Goal: Information Seeking & Learning: Find specific fact

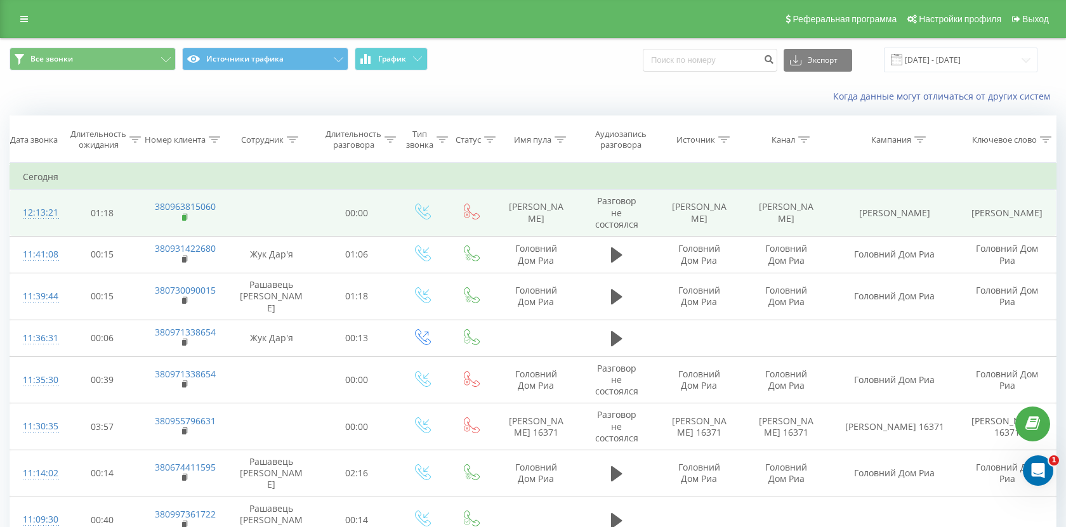
click at [183, 219] on rect at bounding box center [184, 218] width 4 height 6
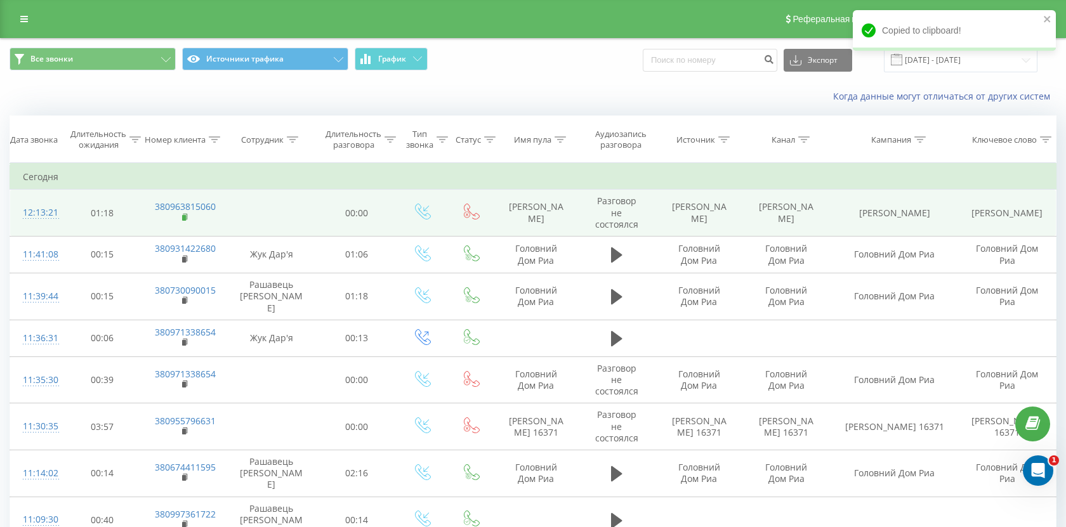
click at [182, 218] on icon at bounding box center [185, 217] width 7 height 9
click at [184, 218] on rect at bounding box center [184, 218] width 4 height 6
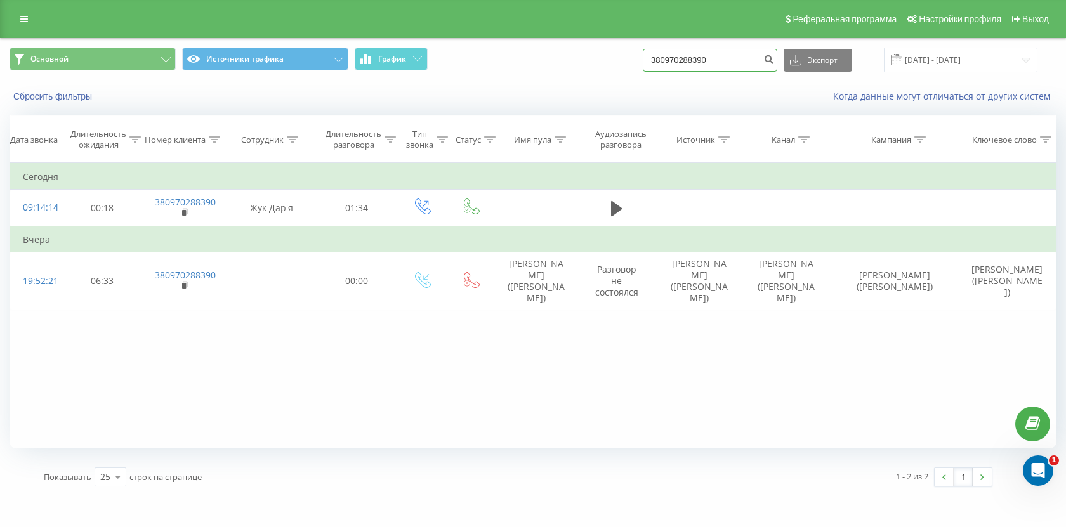
click at [713, 63] on input "380970288390" at bounding box center [710, 60] width 135 height 23
paste input "0503675039"
type input "0503675039"
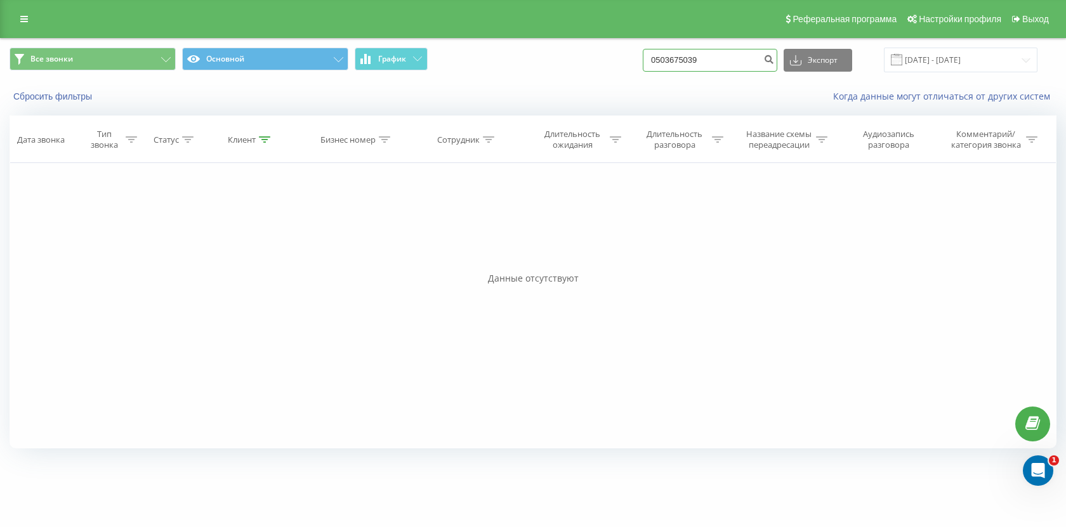
click at [678, 67] on input "0503675039" at bounding box center [710, 60] width 135 height 23
paste input "380675587868"
type input "380675587868"
click at [777, 53] on button "submit" at bounding box center [768, 60] width 17 height 23
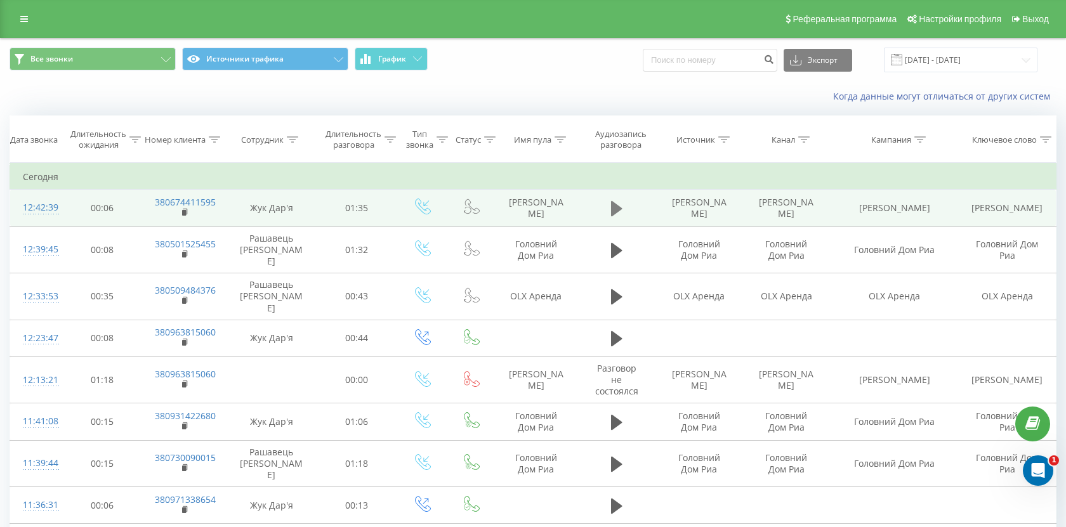
click at [614, 212] on icon at bounding box center [616, 208] width 11 height 15
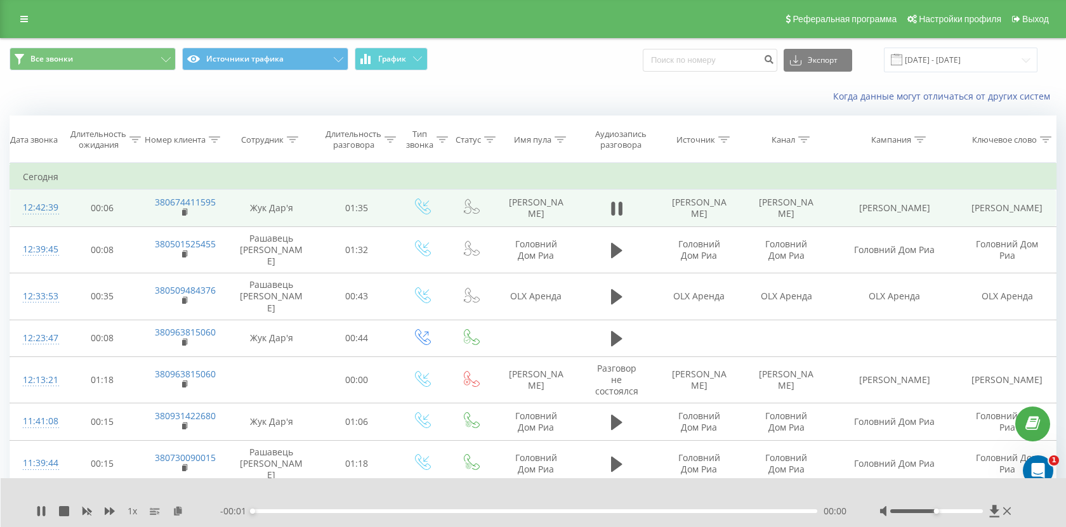
click at [417, 513] on div "- 00:01 00:00 00:00" at bounding box center [533, 511] width 627 height 13
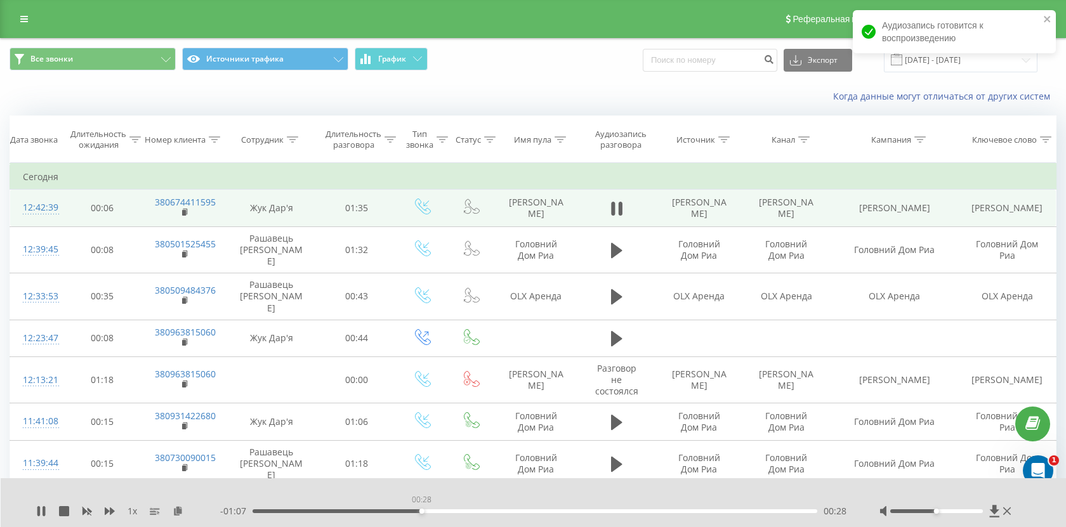
click at [421, 511] on div "00:28" at bounding box center [535, 511] width 565 height 4
click at [447, 511] on div "00:33" at bounding box center [535, 511] width 565 height 4
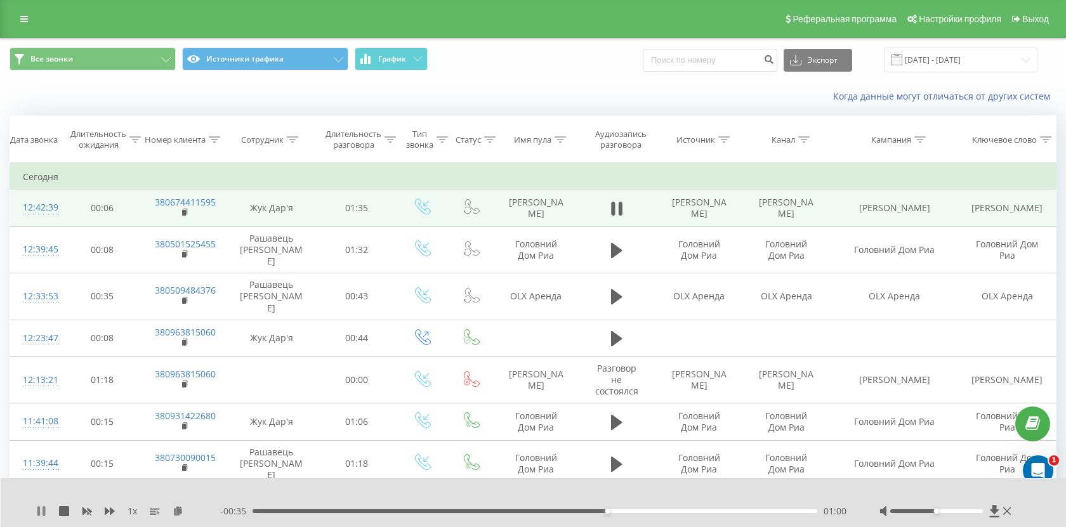
click at [37, 515] on icon at bounding box center [38, 511] width 3 height 10
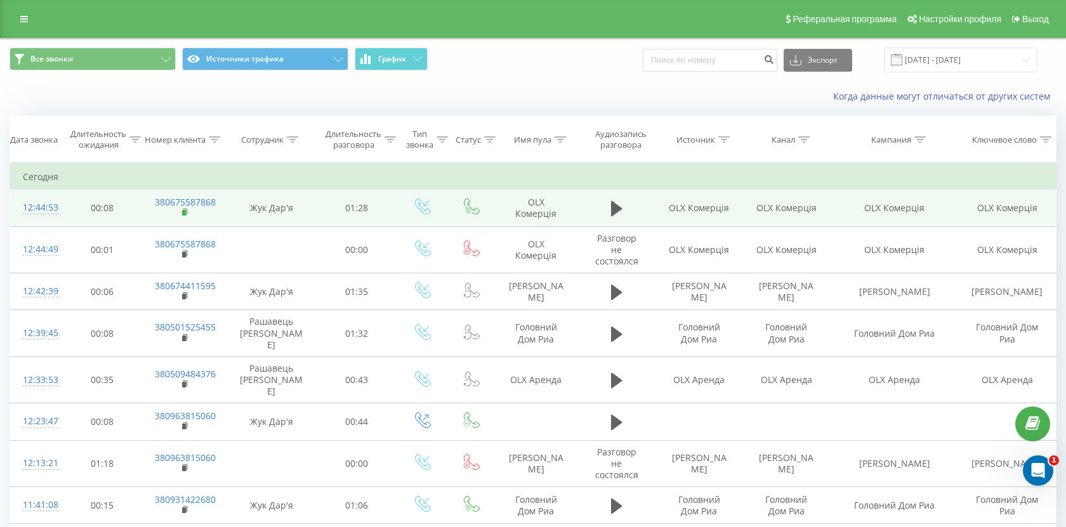
click at [185, 212] on rect at bounding box center [184, 213] width 4 height 6
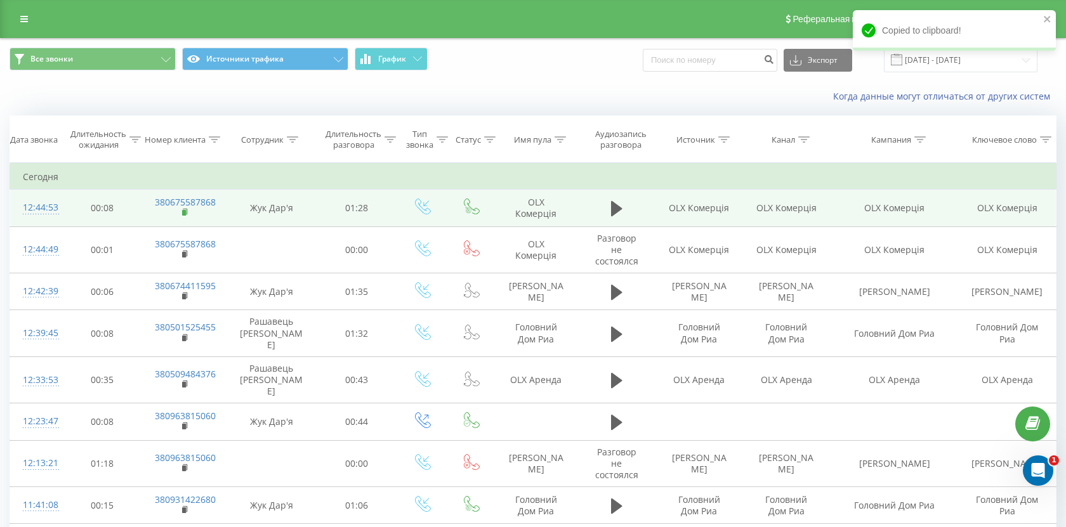
click at [184, 213] on rect at bounding box center [184, 213] width 4 height 6
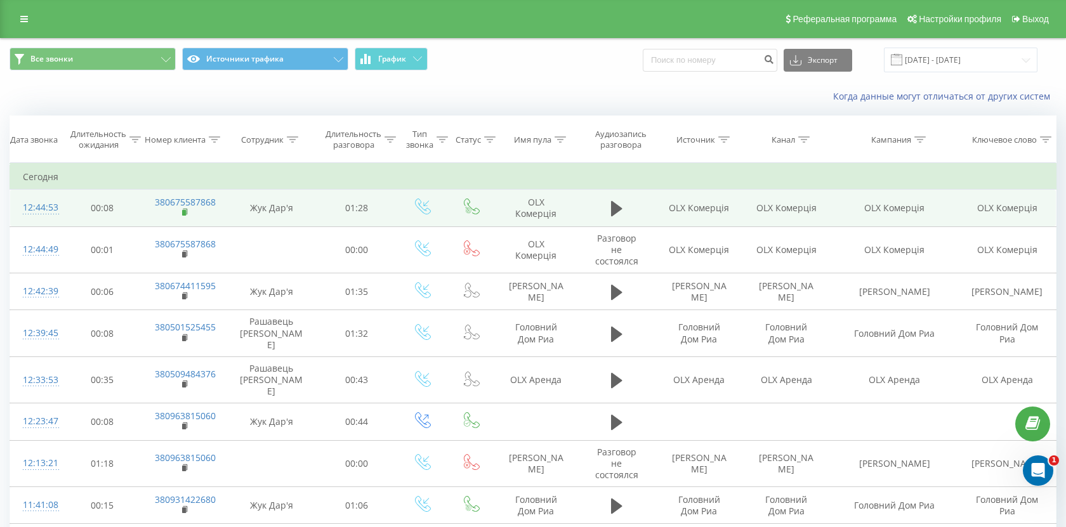
click at [187, 213] on icon at bounding box center [185, 212] width 4 height 6
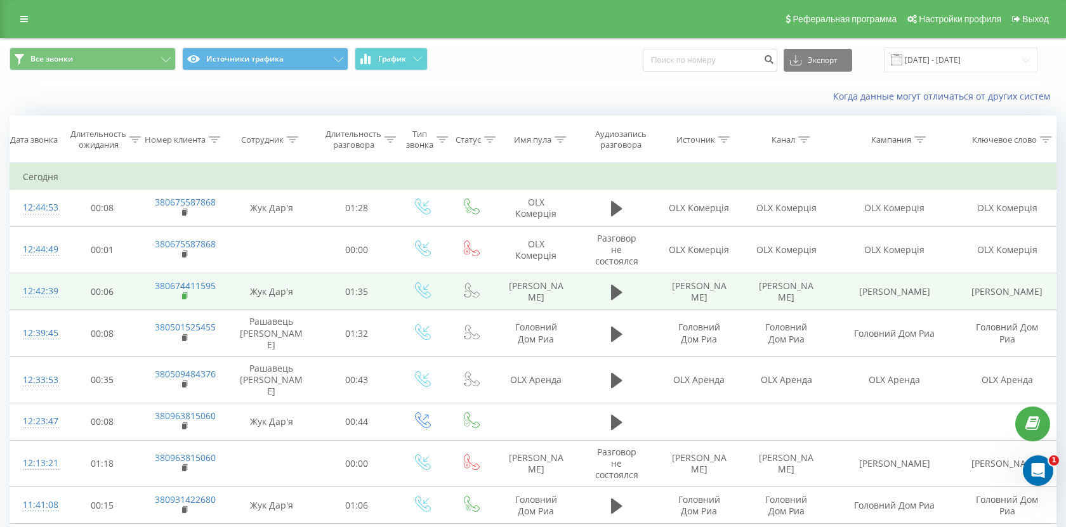
click at [183, 300] on icon at bounding box center [185, 296] width 7 height 9
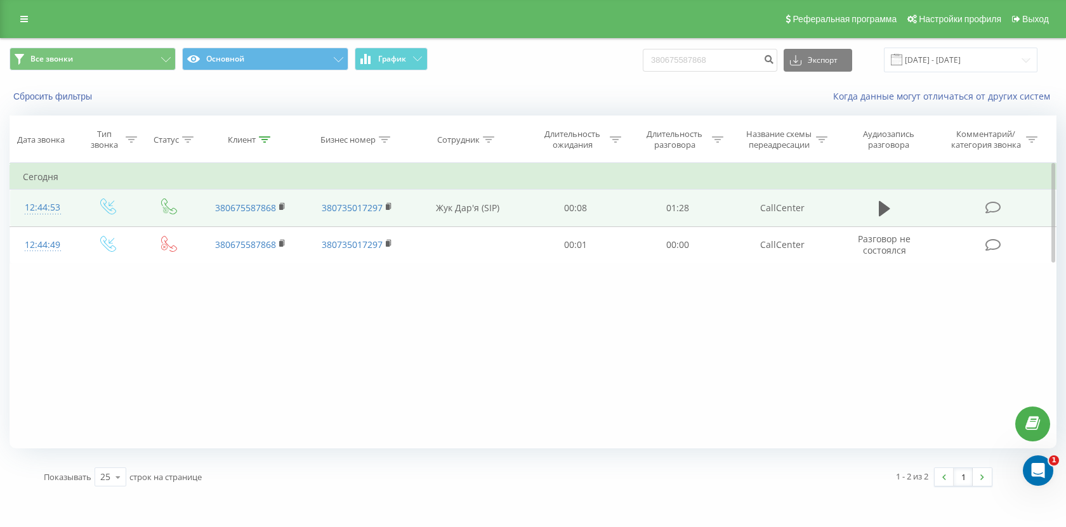
click at [725, 221] on td "01:28" at bounding box center [678, 208] width 102 height 37
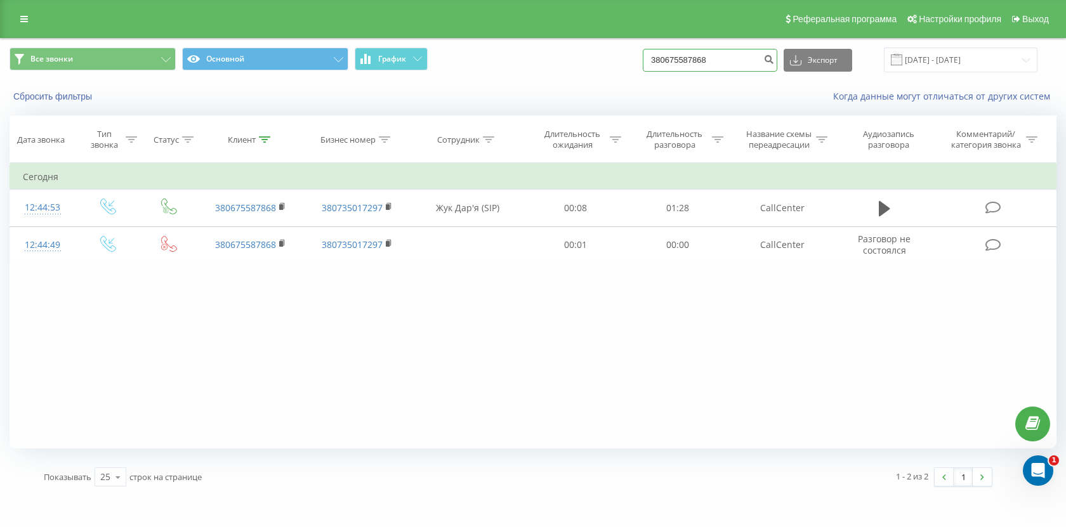
click at [747, 57] on input "380675587868" at bounding box center [710, 60] width 135 height 23
paste input "735853309"
type input "380735853309"
click at [774, 62] on icon "submit" at bounding box center [768, 58] width 11 height 8
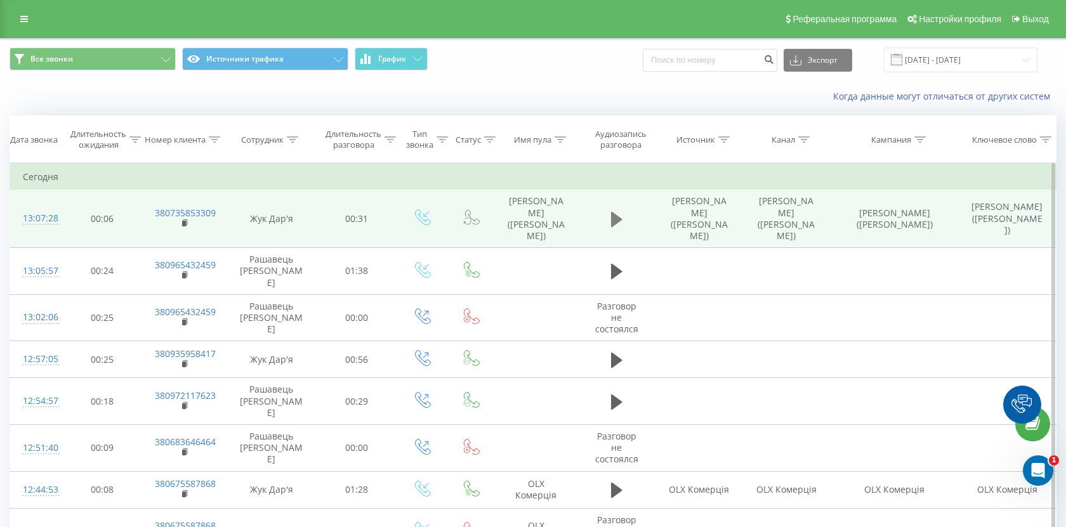
click at [613, 212] on icon at bounding box center [616, 219] width 11 height 15
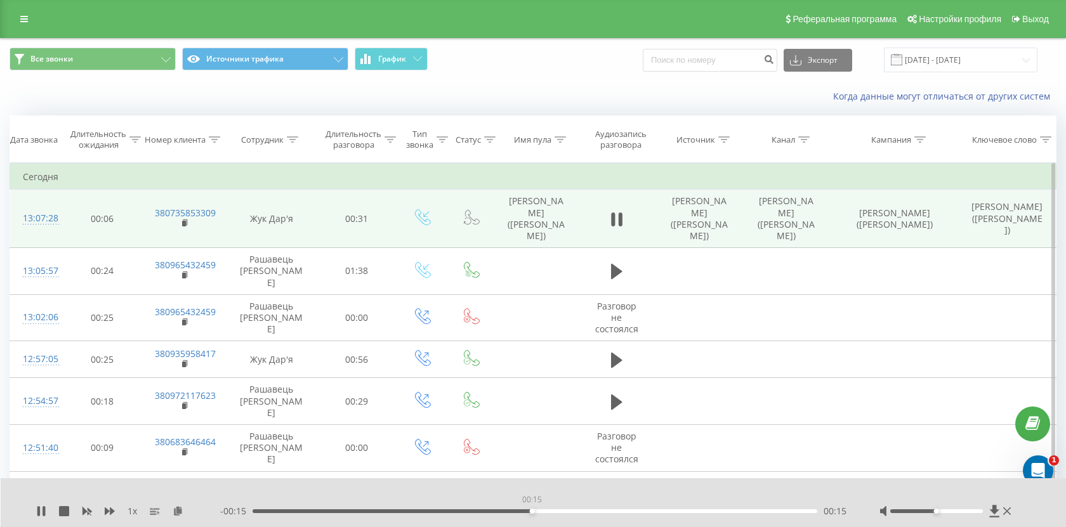
click at [532, 511] on div "00:15" at bounding box center [535, 511] width 565 height 4
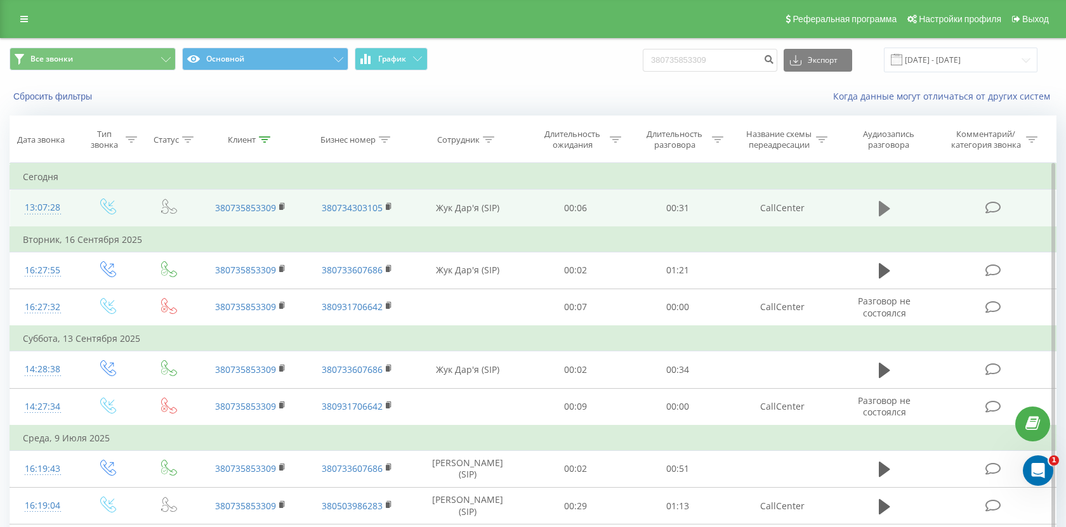
click at [891, 204] on button at bounding box center [884, 208] width 19 height 19
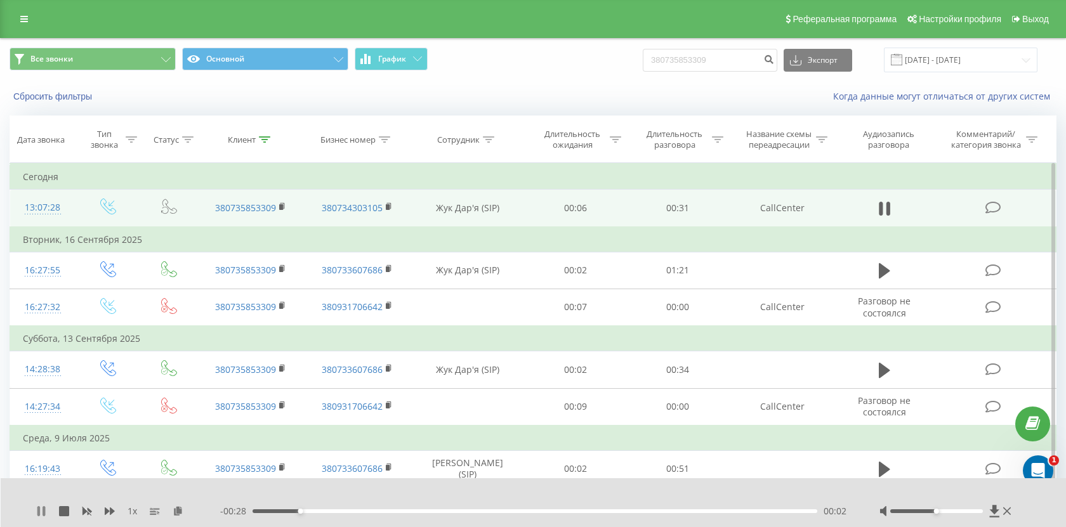
click at [36, 508] on icon at bounding box center [41, 511] width 10 height 10
click at [693, 65] on input "380735853309" at bounding box center [710, 60] width 135 height 23
paste input "0507027544"
type input "0507027544"
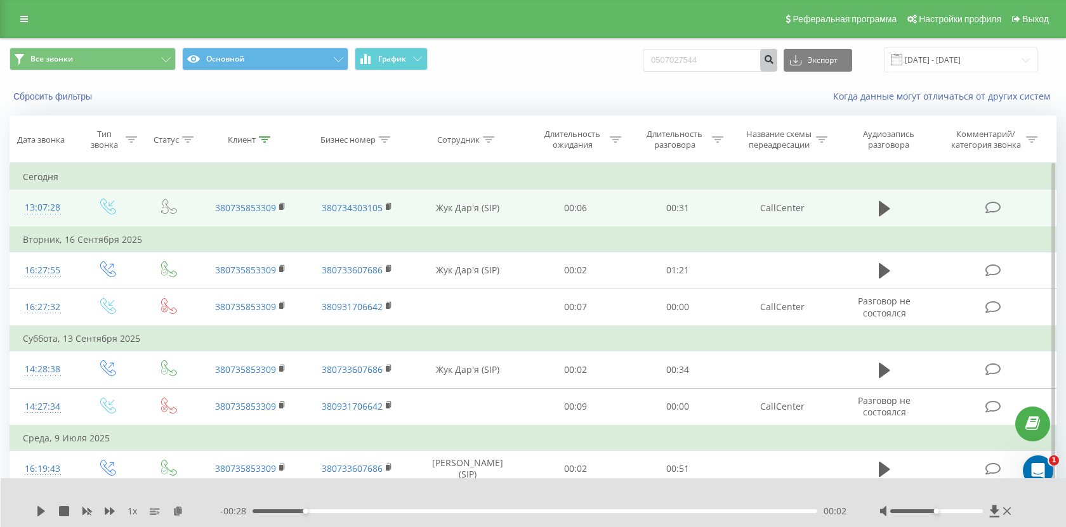
click at [774, 62] on icon "submit" at bounding box center [768, 58] width 11 height 8
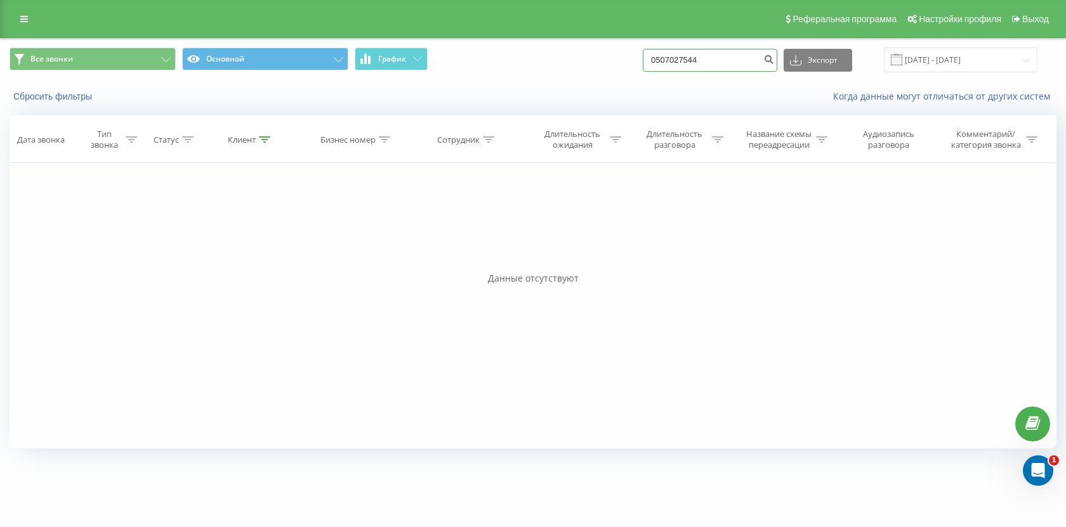
click at [706, 67] on input "0507027544" at bounding box center [710, 60] width 135 height 23
paste input "987318221"
type input "0987318221"
click at [774, 60] on icon "submit" at bounding box center [768, 58] width 11 height 8
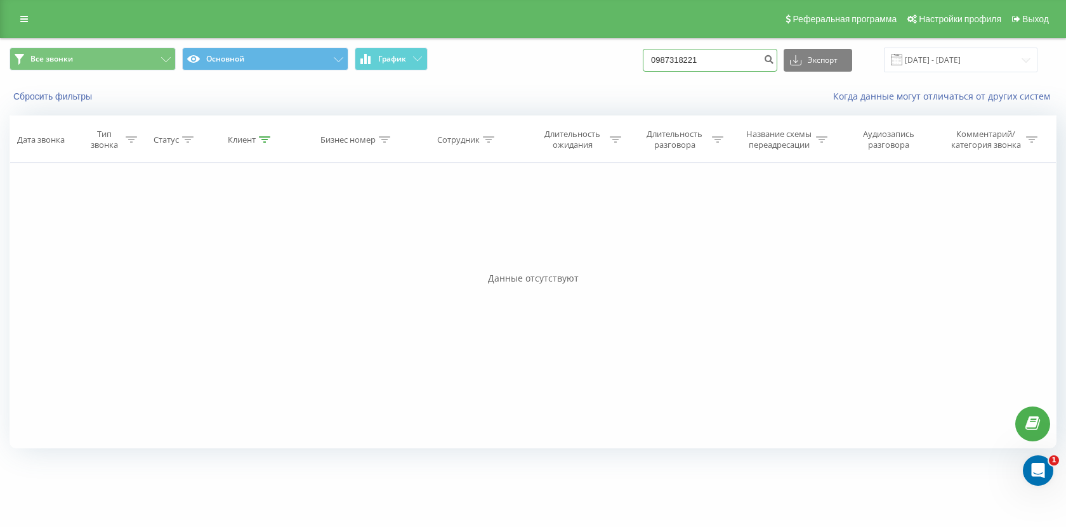
click at [749, 61] on input "0987318221" at bounding box center [710, 60] width 135 height 23
paste input "6624135"
type input "0966241351"
click at [777, 62] on button "submit" at bounding box center [768, 60] width 17 height 23
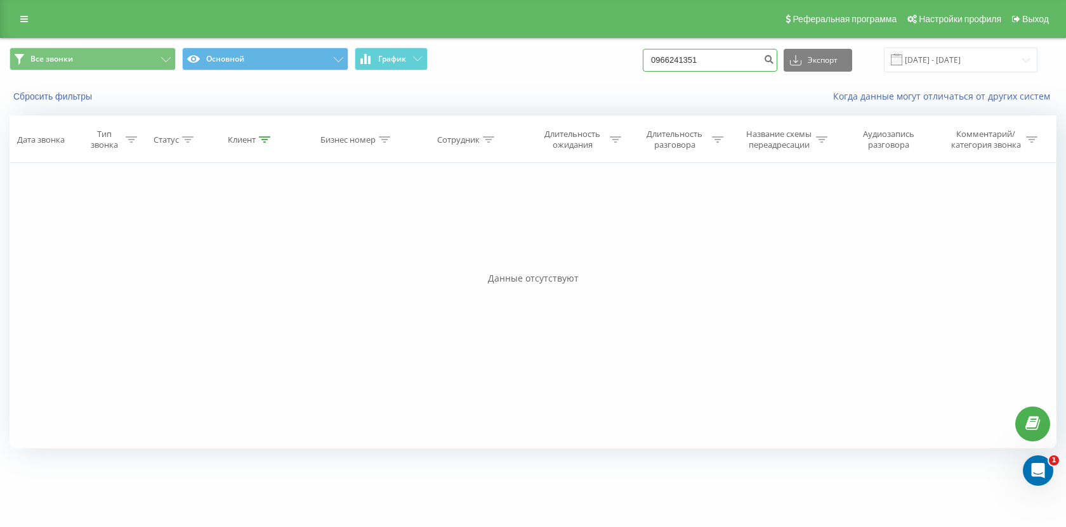
click at [756, 61] on input "0966241351" at bounding box center [710, 60] width 135 height 23
paste input "686828548"
type input "0686828548"
click at [774, 61] on icon "submit" at bounding box center [768, 58] width 11 height 8
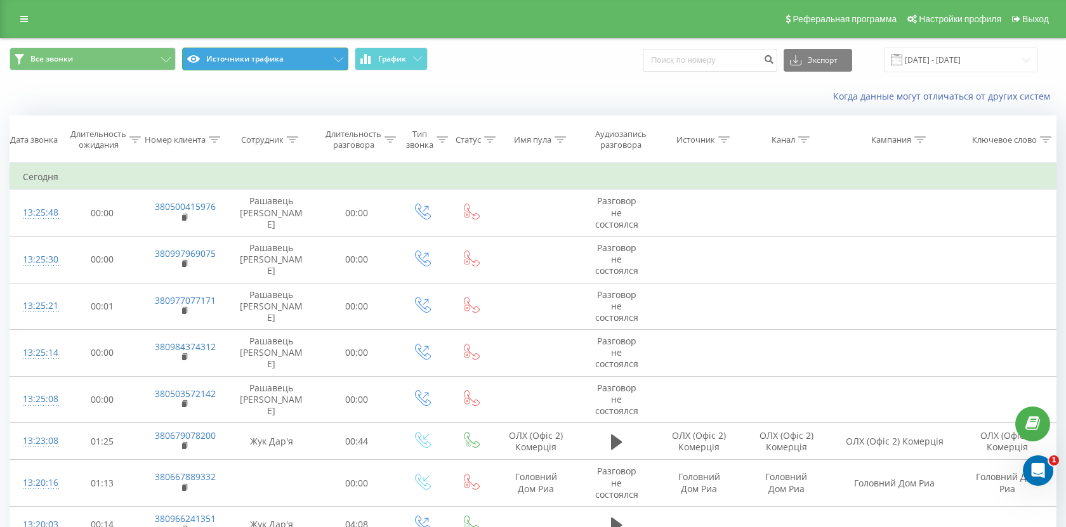
click at [285, 68] on button "Источники трафика" at bounding box center [265, 59] width 166 height 23
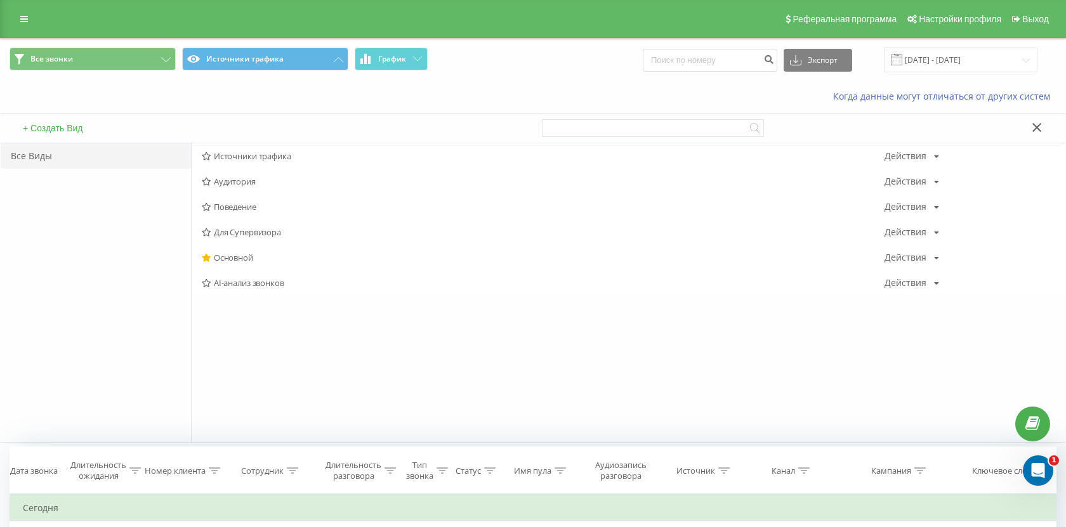
click at [168, 84] on div "Когда данные могут отличаться от других систем" at bounding box center [533, 96] width 1065 height 30
click at [316, 56] on button "Источники трафика" at bounding box center [265, 59] width 166 height 23
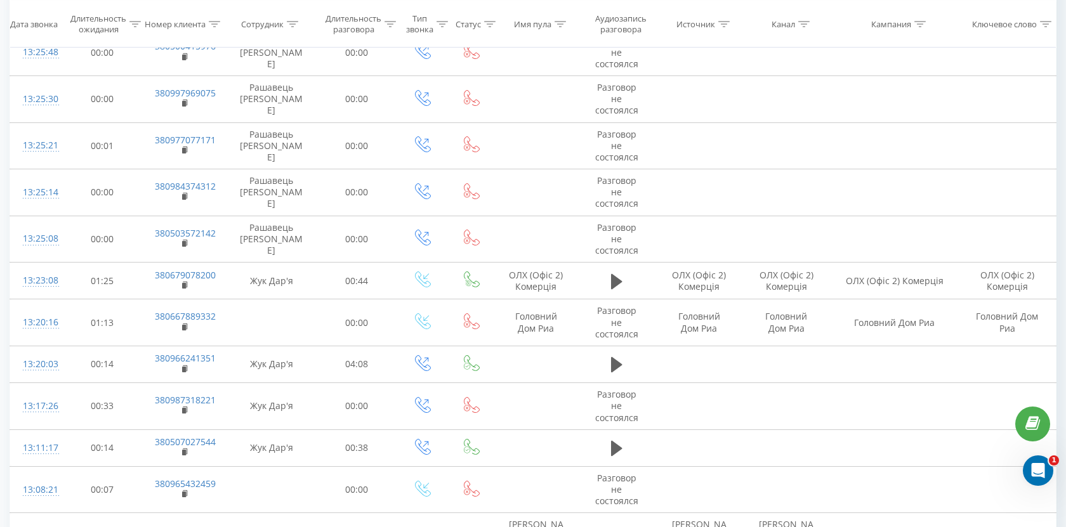
scroll to position [494, 0]
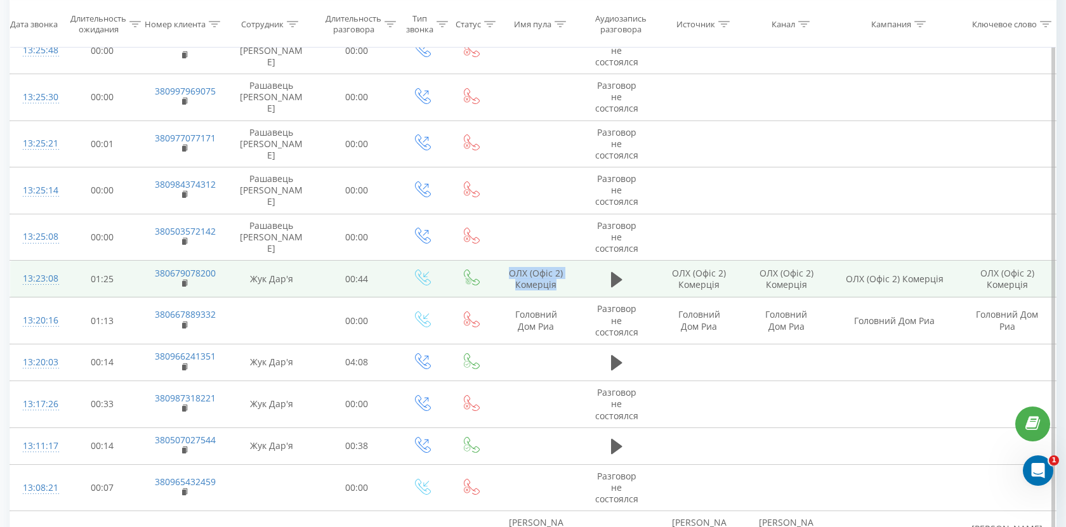
drag, startPoint x: 562, startPoint y: 286, endPoint x: 500, endPoint y: 275, distance: 63.1
click at [500, 275] on td "ОЛХ (Офіс 2) Комерція" at bounding box center [536, 279] width 84 height 37
copy td "ОЛХ (Офіс 2) Комерція"
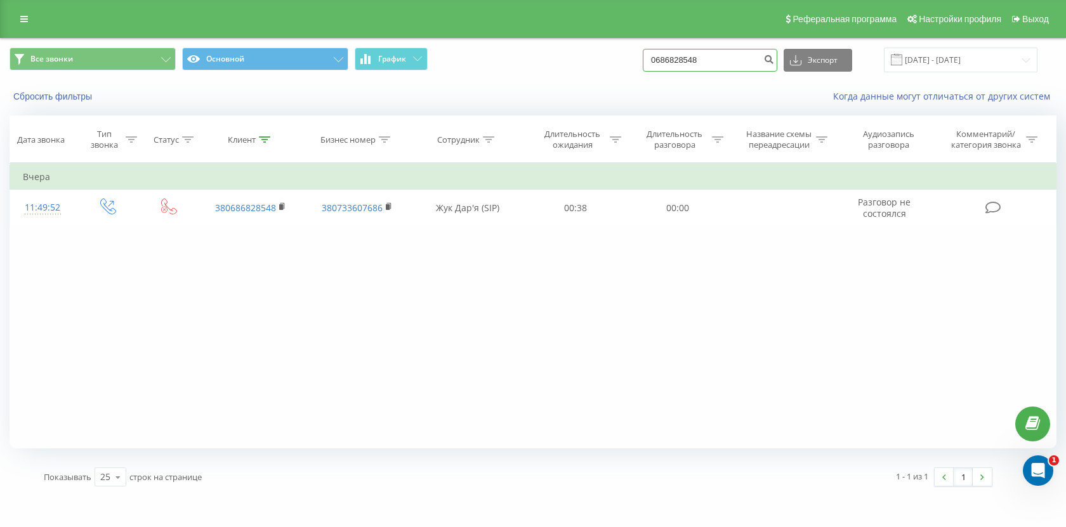
click at [747, 57] on input "0686828548" at bounding box center [710, 60] width 135 height 23
paste input "38050358905"
type input "380503589058"
click at [777, 70] on button "submit" at bounding box center [768, 60] width 17 height 23
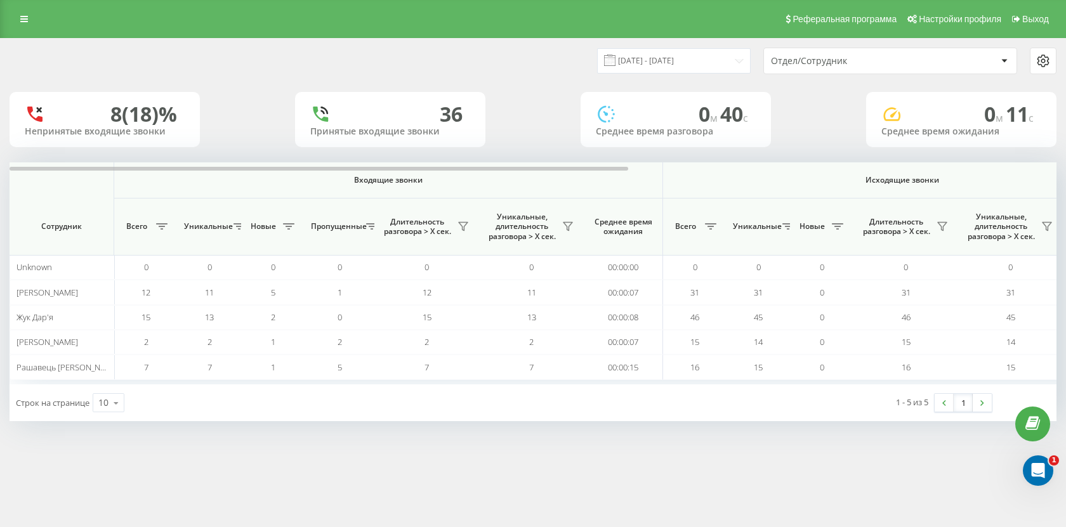
click at [615, 65] on span at bounding box center [609, 60] width 11 height 11
click at [664, 46] on div "18.09.2025 - 18.09.2025 Отдел/Сотрудник" at bounding box center [533, 61] width 1065 height 44
click at [664, 53] on input "18.09.2025 - 18.09.2025" at bounding box center [674, 60] width 154 height 25
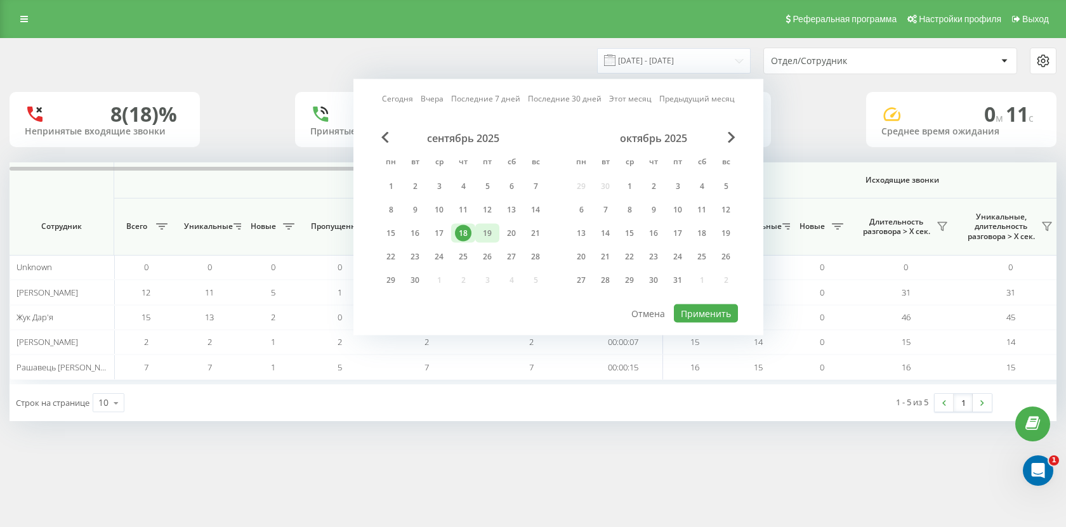
click at [486, 226] on div "19" at bounding box center [487, 233] width 16 height 16
click at [710, 323] on div "Сегодня Вчера Последние 7 дней Последние 30 дней Этот месяц Предыдущий месяц се…" at bounding box center [558, 207] width 410 height 256
click at [710, 316] on button "Применить" at bounding box center [706, 314] width 64 height 18
type input "[DATE] - [DATE]"
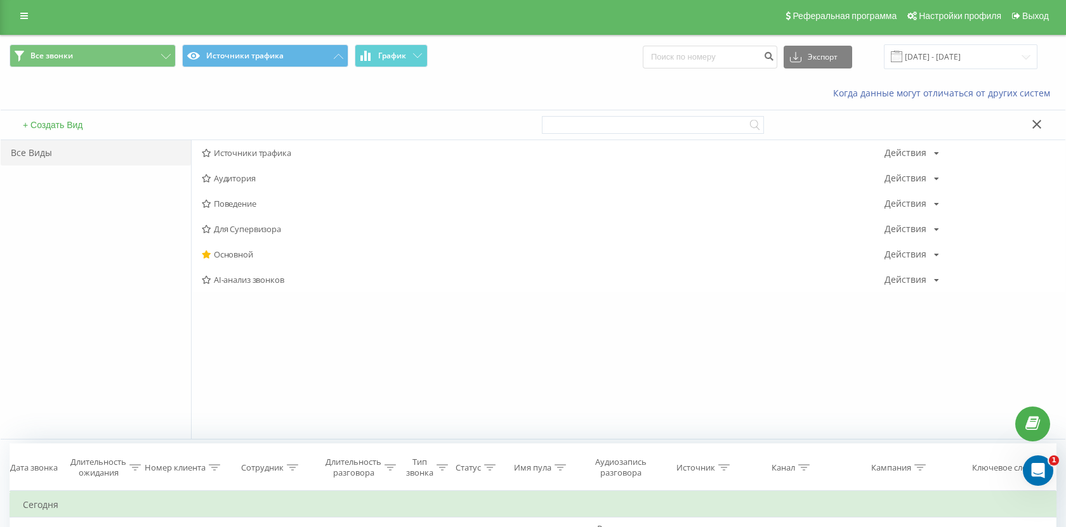
click at [142, 211] on div "Все Виды" at bounding box center [96, 289] width 190 height 299
click at [274, 83] on div "Когда данные могут отличаться от других систем" at bounding box center [533, 93] width 1065 height 30
click at [1036, 127] on icon at bounding box center [1037, 124] width 10 height 9
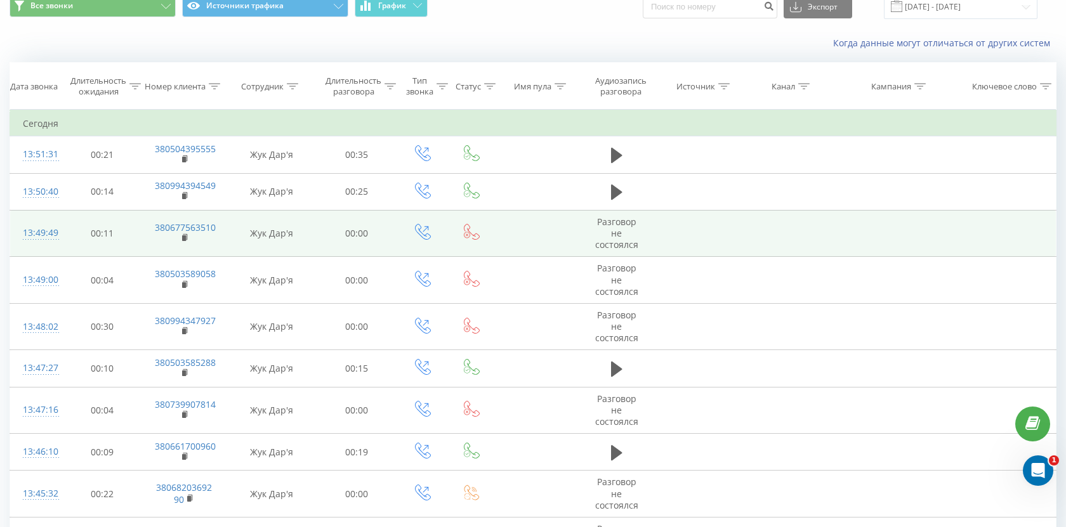
scroll to position [56, 0]
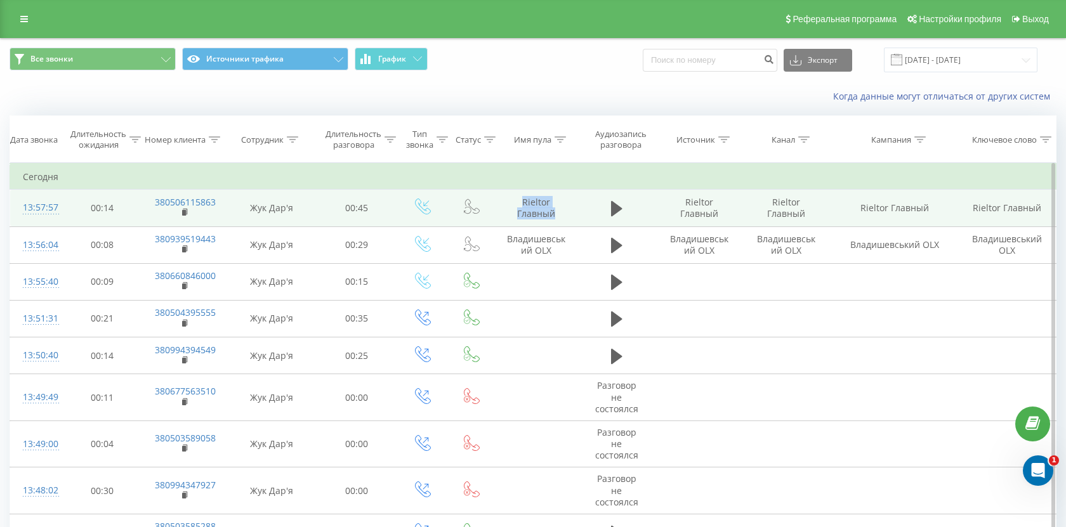
drag, startPoint x: 566, startPoint y: 221, endPoint x: 515, endPoint y: 194, distance: 57.3
click at [515, 194] on td "Rieltor Главный" at bounding box center [536, 208] width 84 height 37
copy td "Rieltor Главный"
